Goal: Task Accomplishment & Management: Manage account settings

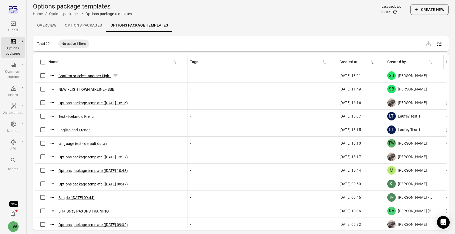
click at [78, 77] on button "Confirm or select another flight" at bounding box center [84, 75] width 52 height 5
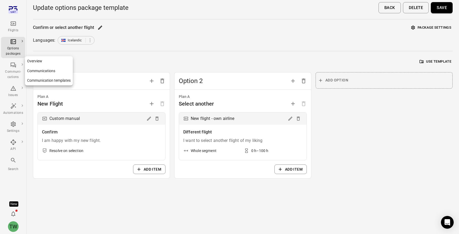
click at [8, 53] on div "Options packages" at bounding box center [13, 51] width 20 height 11
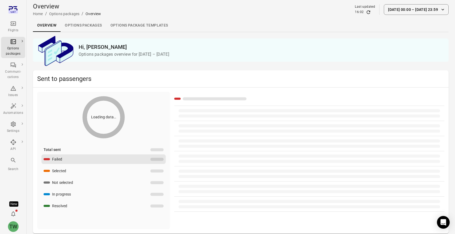
click at [78, 28] on link "Options packages" at bounding box center [83, 25] width 45 height 13
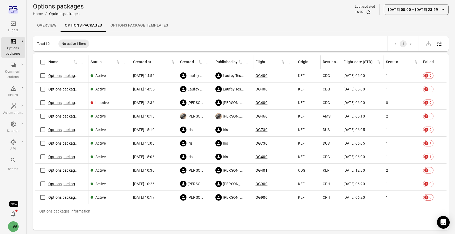
click at [68, 79] on div "Options package OG400 ([DATE])" at bounding box center [61, 75] width 49 height 11
click at [68, 77] on link "Options package OG400 ([DATE])" at bounding box center [76, 76] width 56 height 4
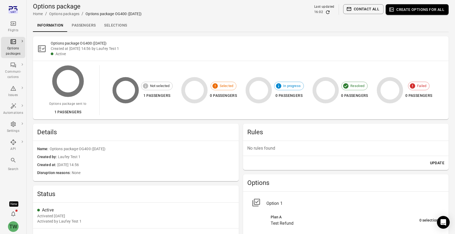
click at [83, 28] on link "Passengers" at bounding box center [83, 25] width 32 height 13
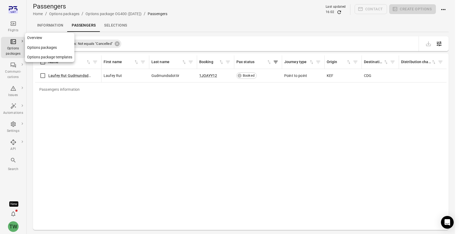
click at [8, 49] on div "Options packages" at bounding box center [13, 51] width 20 height 11
